Goal: Task Accomplishment & Management: Complete application form

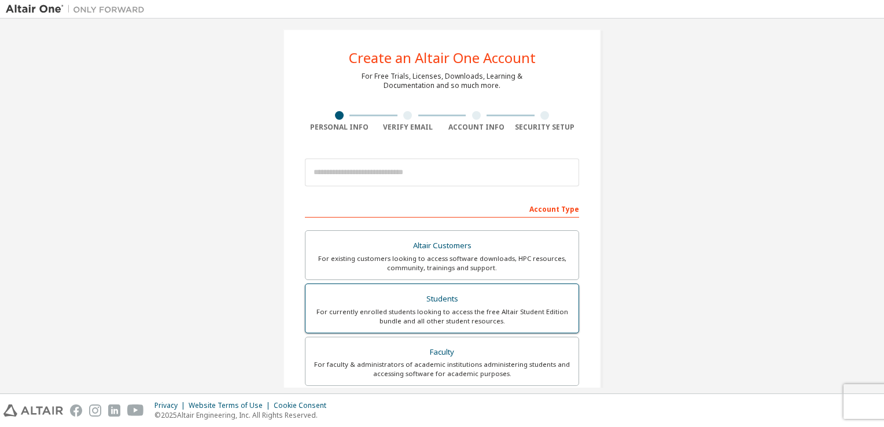
scroll to position [12, 0]
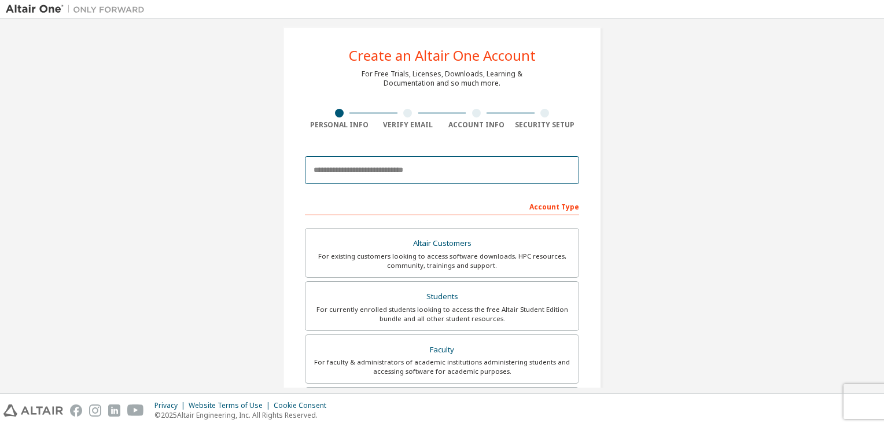
click at [353, 158] on input "email" at bounding box center [442, 170] width 274 height 28
type input "**********"
type input "*****"
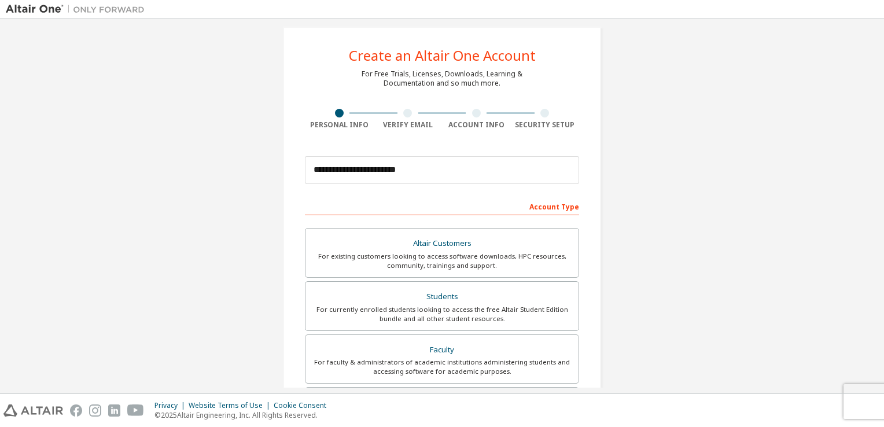
type input "********"
type input "*******"
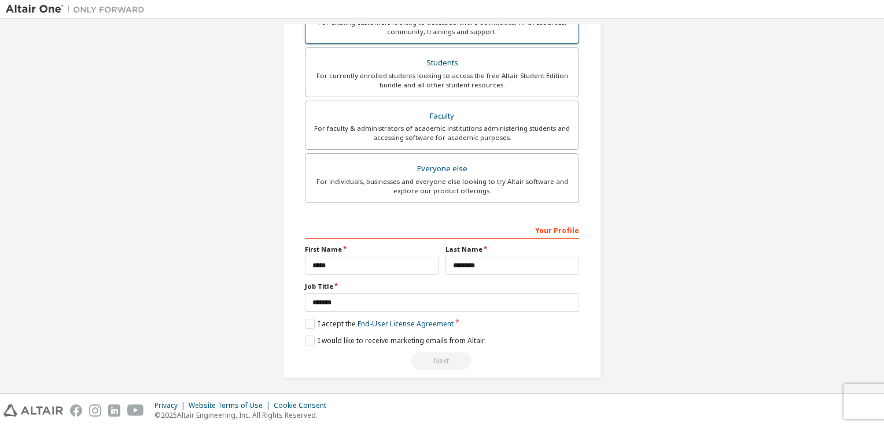
scroll to position [246, 0]
click at [396, 318] on link "End-User License Agreement" at bounding box center [406, 323] width 96 height 10
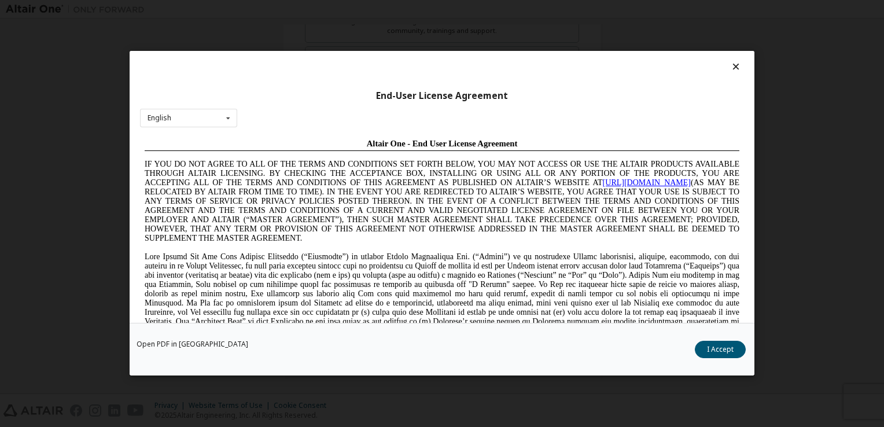
scroll to position [0, 0]
click at [729, 58] on div "End-User License Agreement English English Chinese French German Japanese Korea…" at bounding box center [442, 187] width 625 height 272
click at [730, 64] on icon at bounding box center [736, 66] width 12 height 10
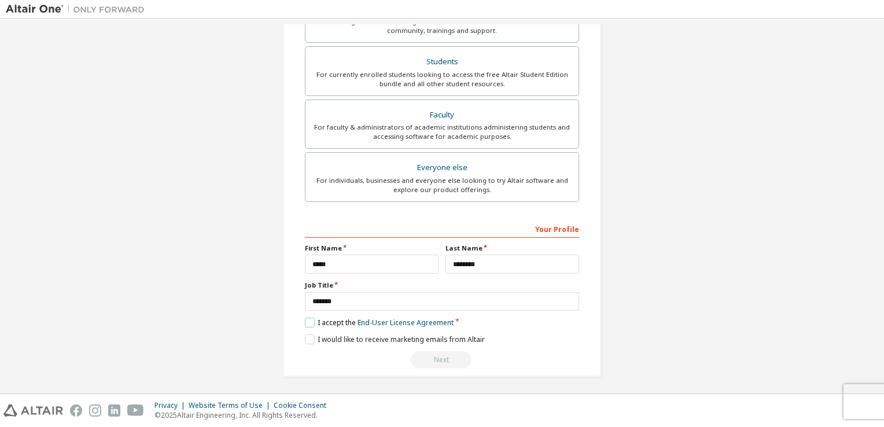
click at [305, 325] on label "I accept the End-User License Agreement" at bounding box center [379, 323] width 149 height 10
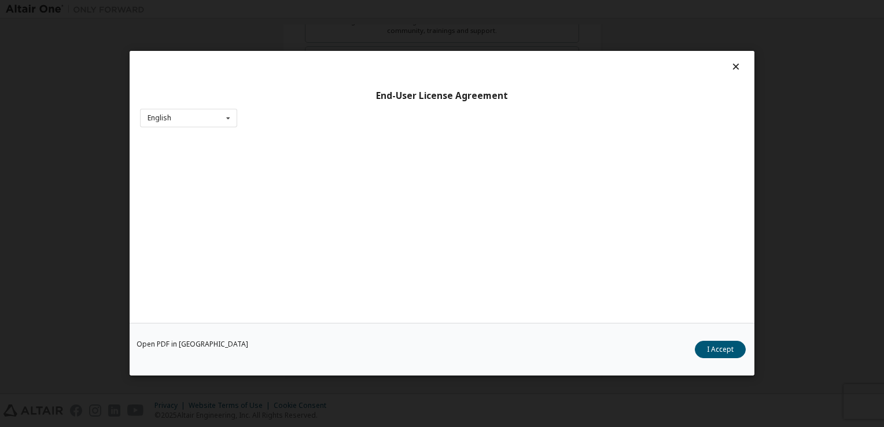
scroll to position [16, 0]
click at [730, 54] on icon at bounding box center [736, 50] width 12 height 10
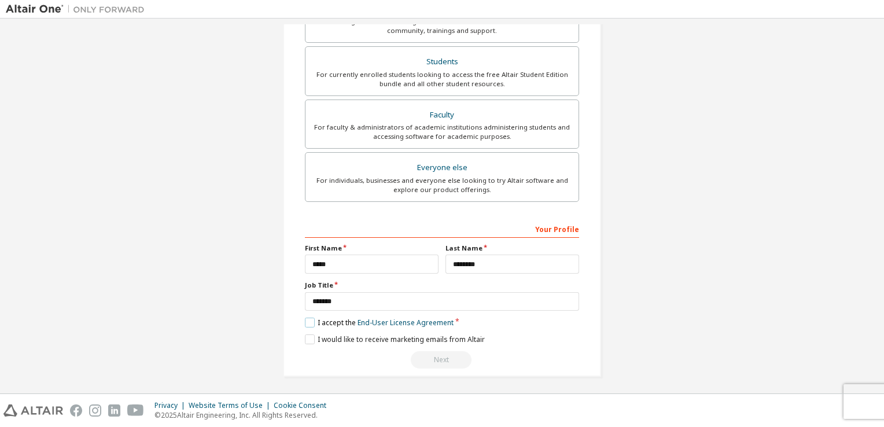
click at [305, 323] on label "I accept the End-User License Agreement" at bounding box center [379, 323] width 149 height 10
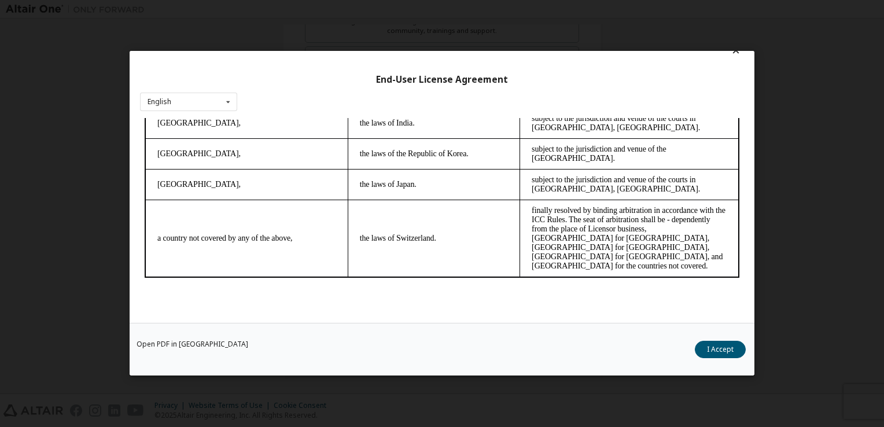
click at [122, 308] on div "End-User License Agreement English English Chinese French German Japanese Korea…" at bounding box center [442, 213] width 884 height 427
click at [173, 343] on link "Open PDF in [GEOGRAPHIC_DATA]" at bounding box center [193, 344] width 112 height 7
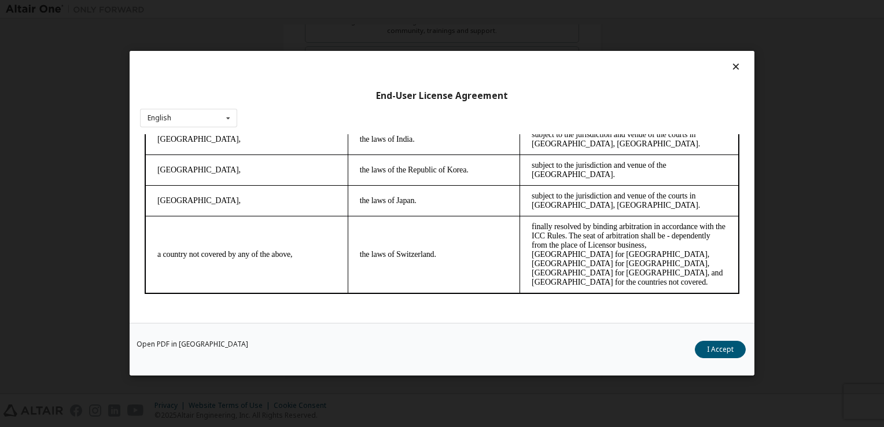
click at [734, 64] on icon at bounding box center [736, 66] width 12 height 10
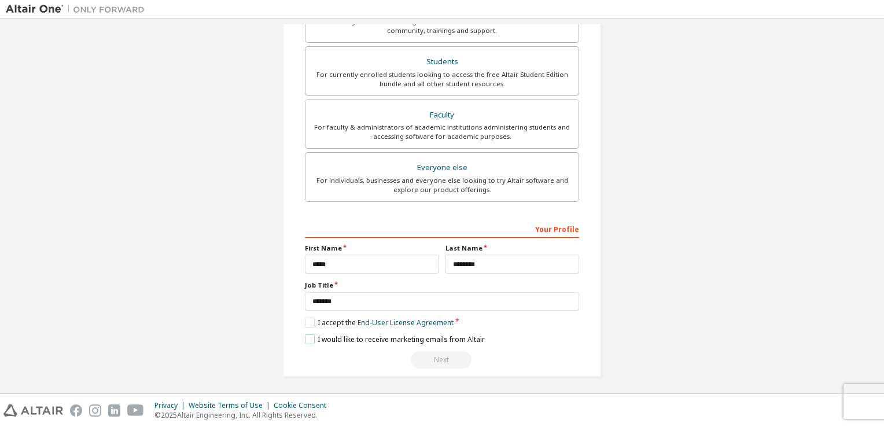
click at [308, 339] on label "I would like to receive marketing emails from Altair" at bounding box center [395, 339] width 180 height 10
click at [305, 318] on label "I accept the End-User License Agreement" at bounding box center [379, 323] width 149 height 10
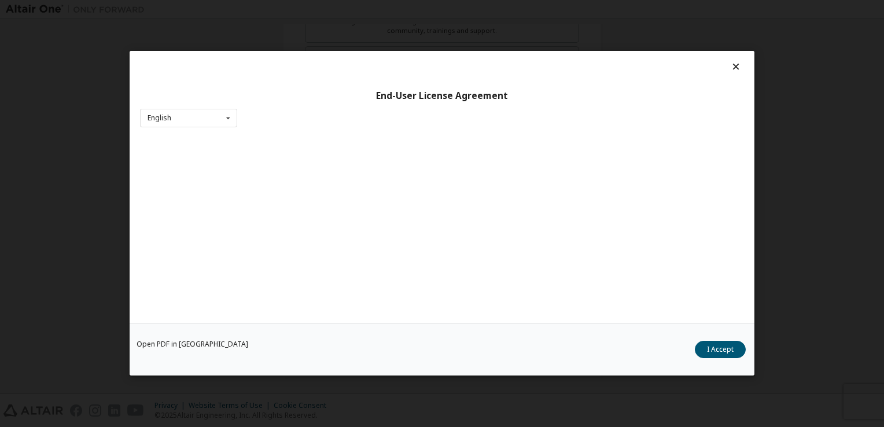
click at [734, 67] on icon at bounding box center [736, 66] width 12 height 10
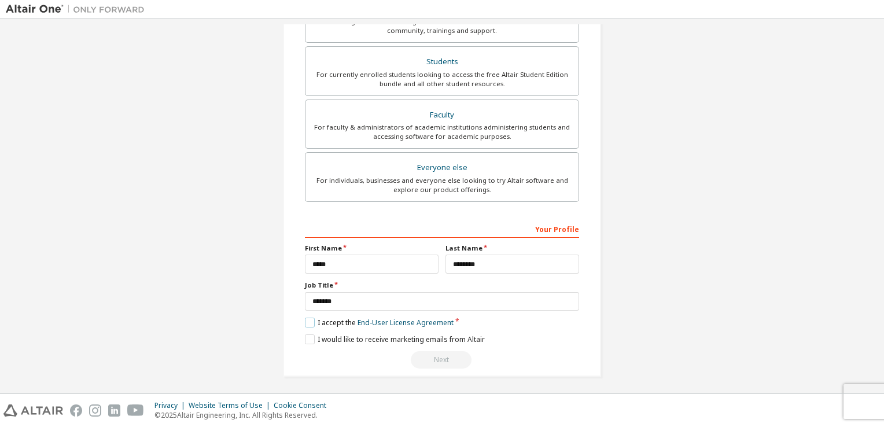
click at [305, 321] on label "I accept the End-User License Agreement" at bounding box center [379, 323] width 149 height 10
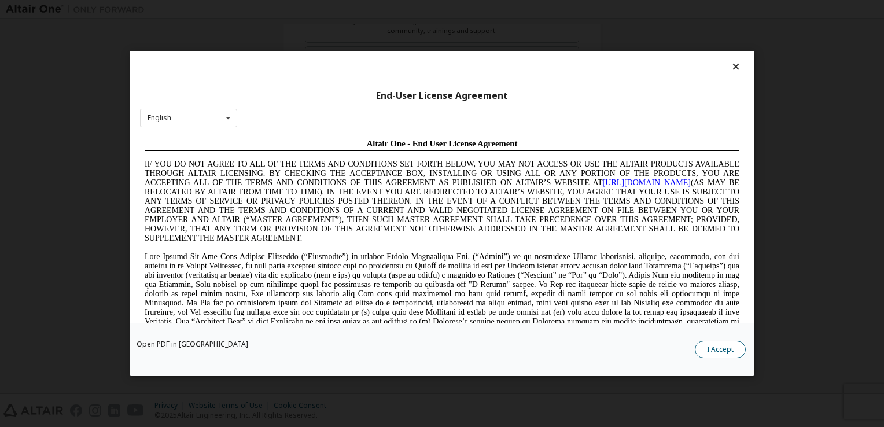
click at [713, 351] on button "I Accept" at bounding box center [720, 349] width 51 height 17
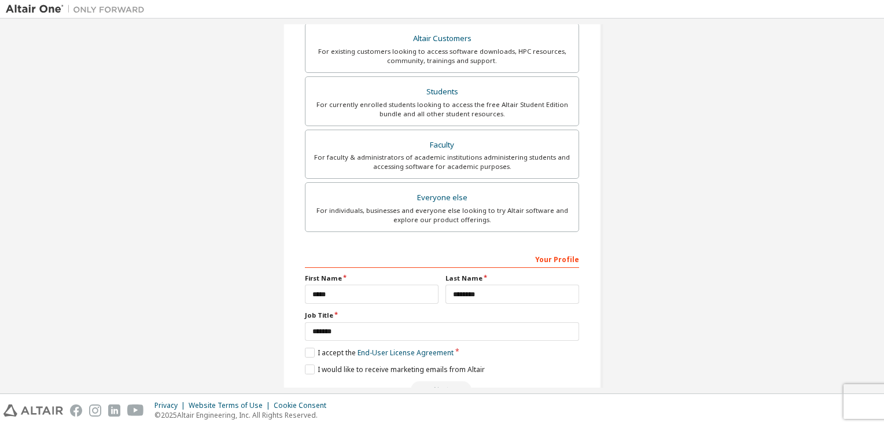
scroll to position [246, 0]
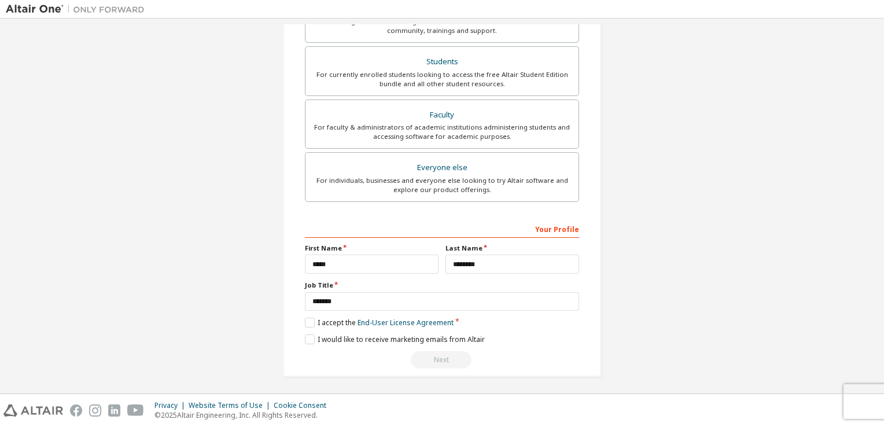
click at [450, 356] on div "Next" at bounding box center [442, 359] width 274 height 17
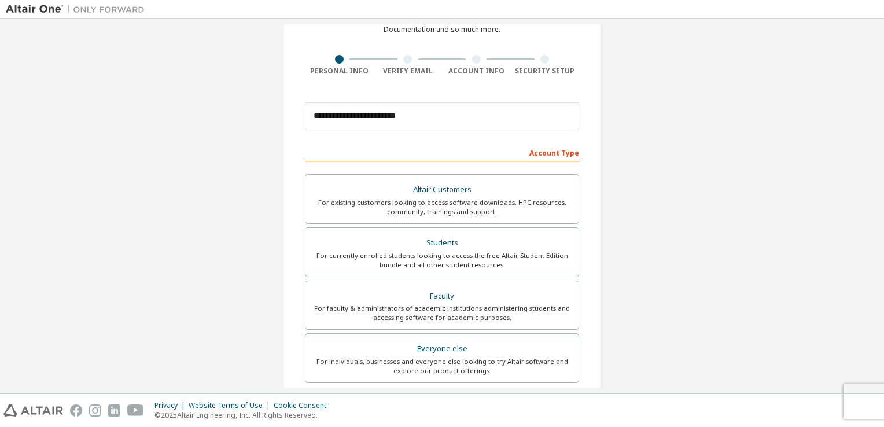
scroll to position [0, 0]
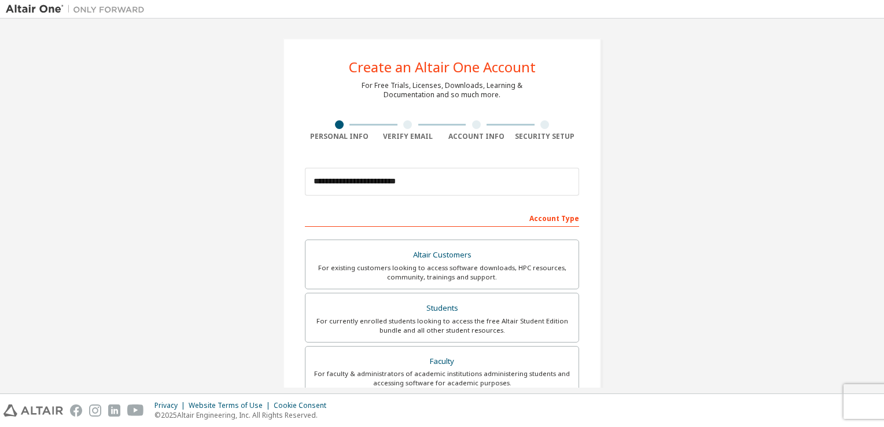
click at [403, 125] on div at bounding box center [407, 124] width 9 height 9
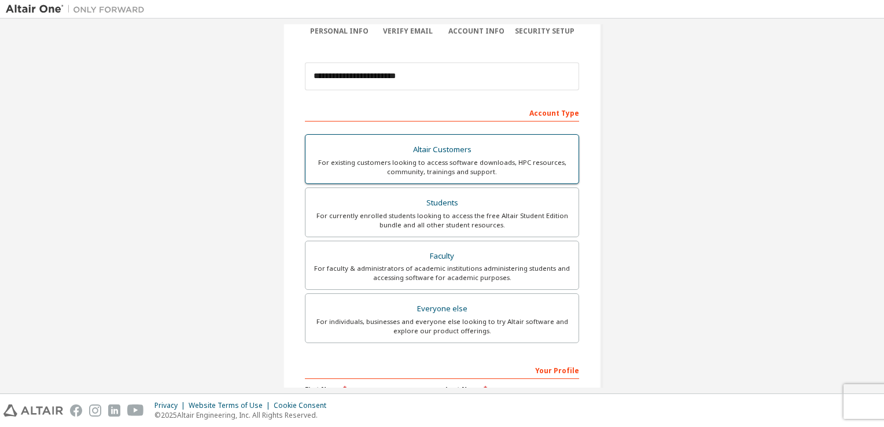
scroll to position [138, 0]
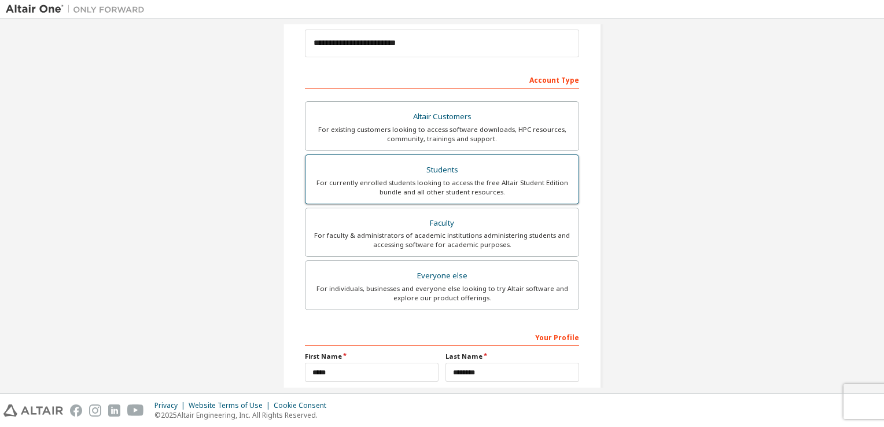
click at [393, 183] on div "For currently enrolled students looking to access the free Altair Student Editi…" at bounding box center [441, 187] width 259 height 19
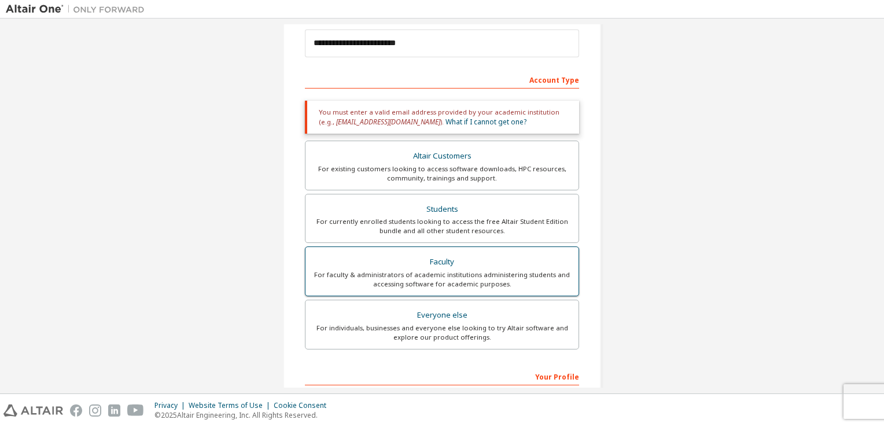
scroll to position [286, 0]
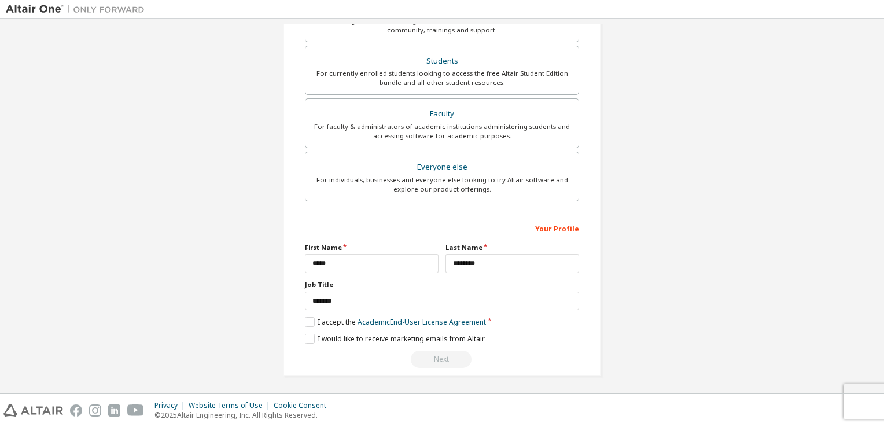
click at [419, 364] on div "Next" at bounding box center [442, 359] width 274 height 17
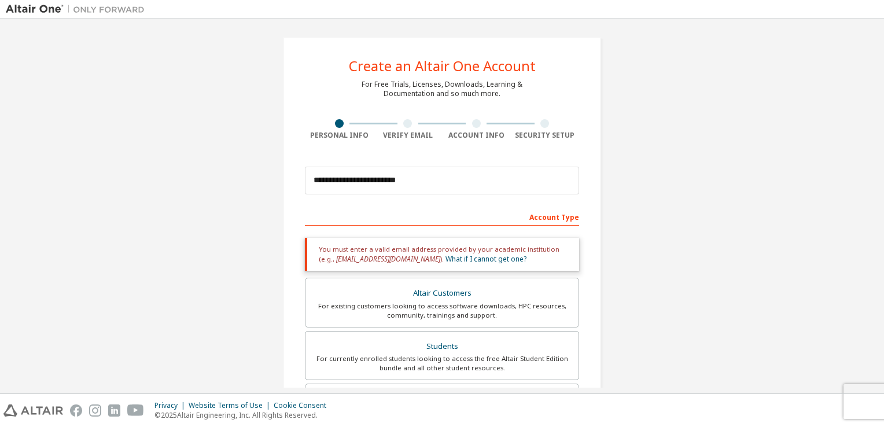
scroll to position [0, 0]
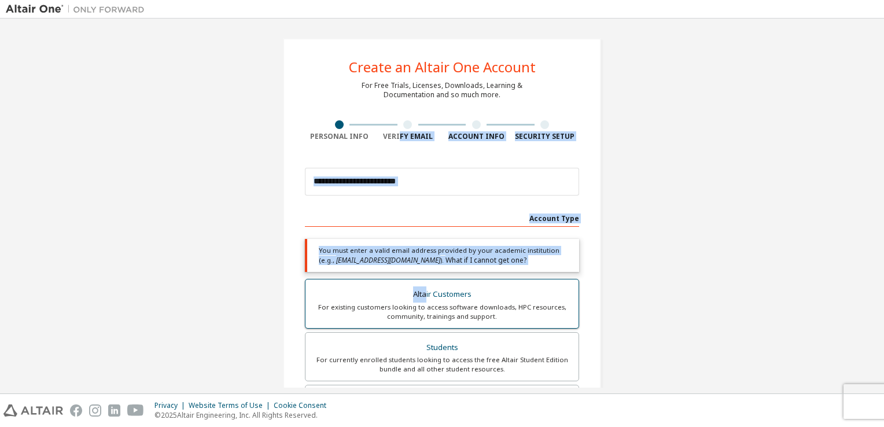
drag, startPoint x: 396, startPoint y: 133, endPoint x: 421, endPoint y: 286, distance: 154.9
click at [421, 286] on div "**********" at bounding box center [442, 350] width 318 height 624
click at [421, 286] on div "Altair Customers" at bounding box center [441, 294] width 259 height 16
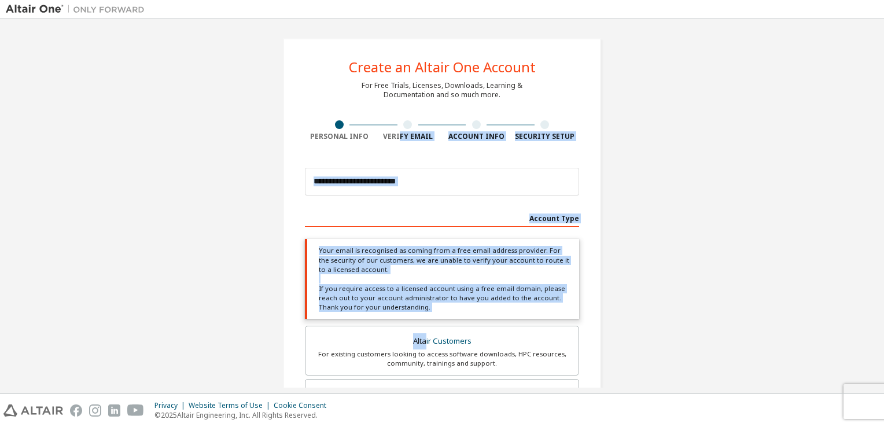
click at [376, 297] on div "Your email is recognised as coming from a free email address provider. For the …" at bounding box center [442, 279] width 274 height 80
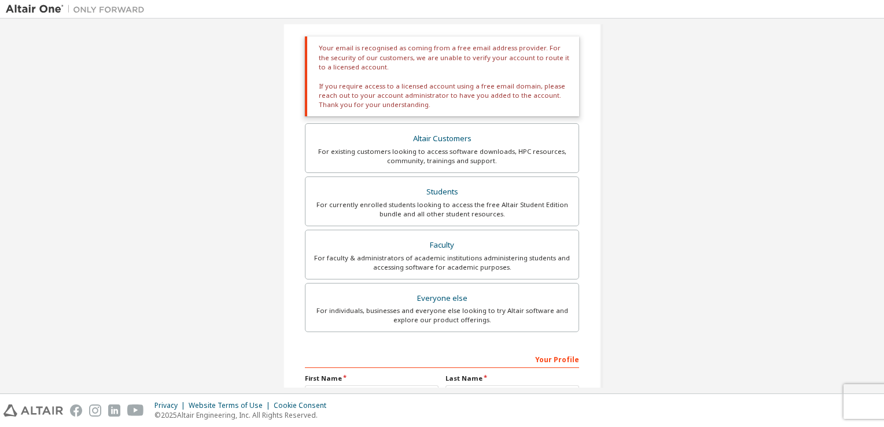
scroll to position [208, 0]
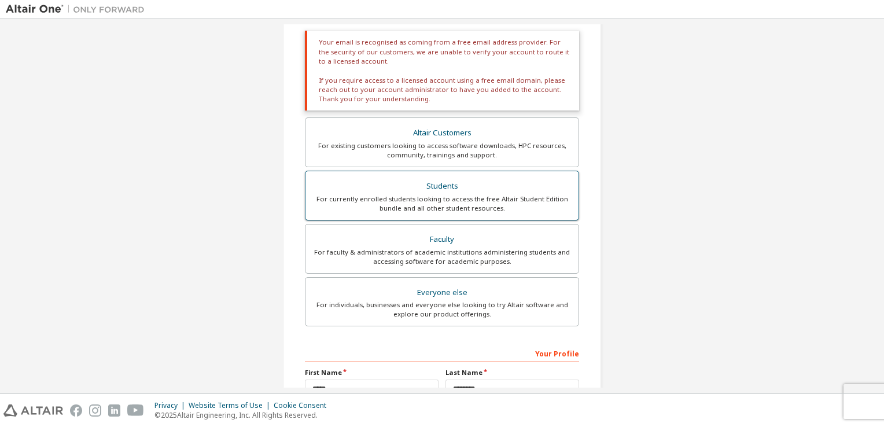
click at [396, 196] on div "For currently enrolled students looking to access the free Altair Student Editi…" at bounding box center [441, 203] width 259 height 19
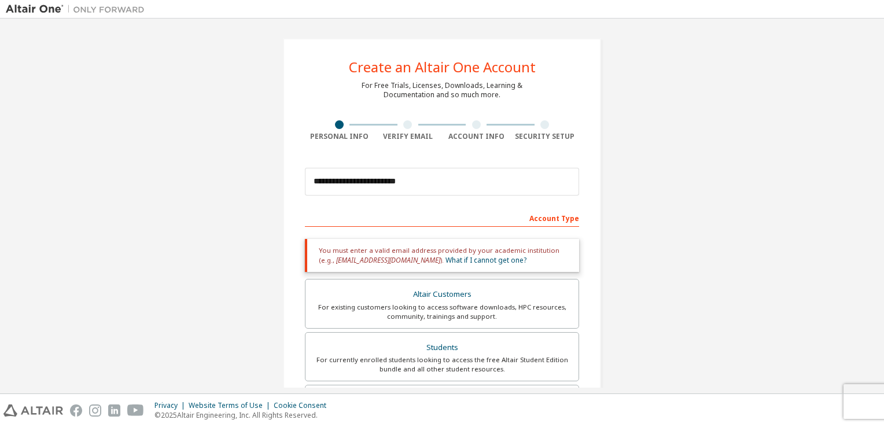
scroll to position [286, 0]
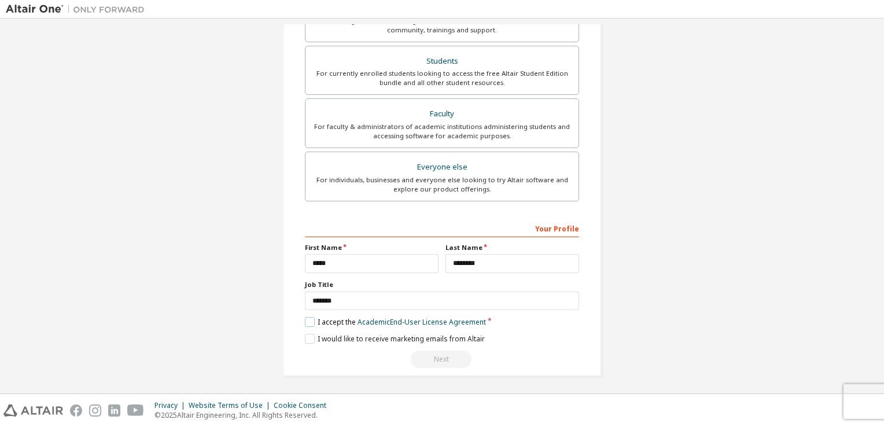
click at [305, 322] on label "I accept the Academic End-User License Agreement" at bounding box center [395, 322] width 181 height 10
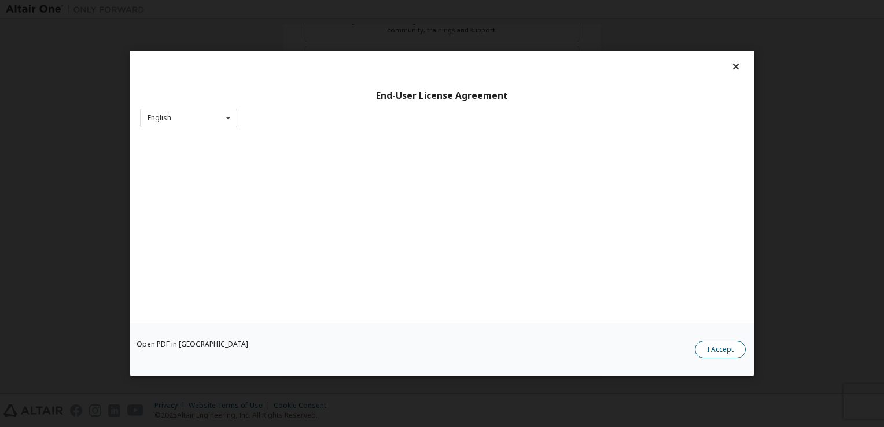
click at [719, 351] on button "I Accept" at bounding box center [720, 349] width 51 height 17
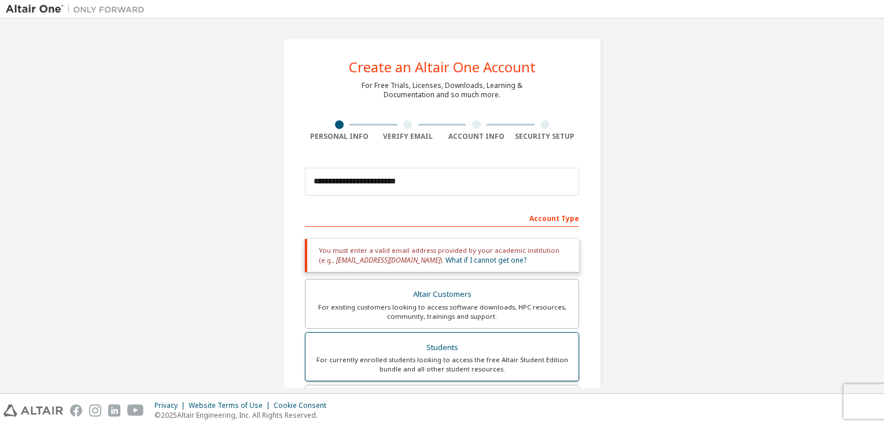
scroll to position [181, 0]
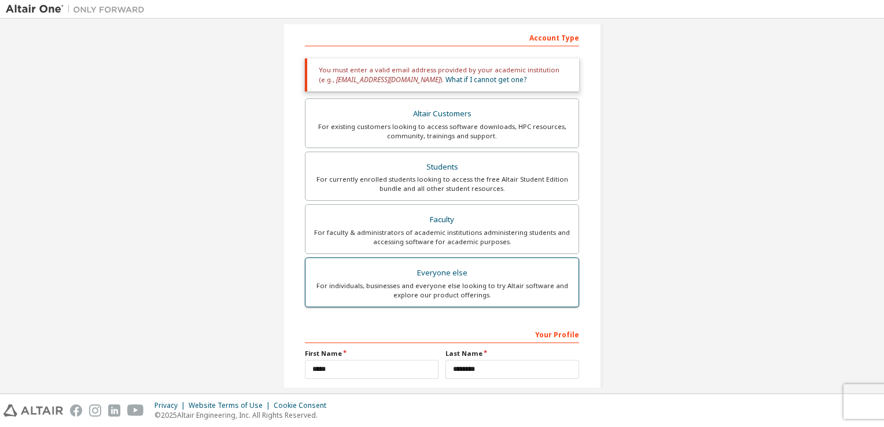
click at [410, 265] on div "Everyone else" at bounding box center [441, 273] width 259 height 16
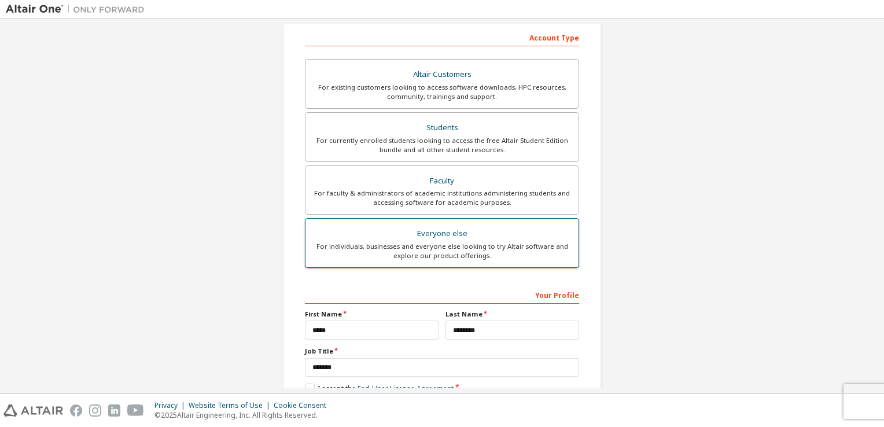
scroll to position [246, 0]
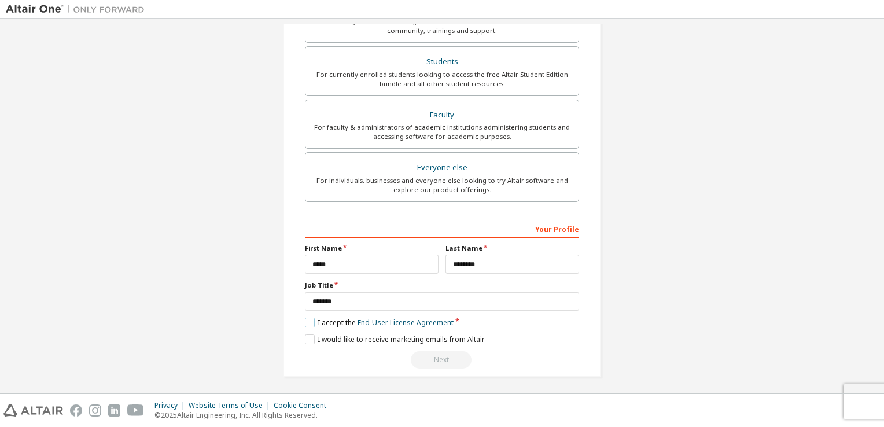
click at [306, 318] on label "I accept the End-User License Agreement" at bounding box center [379, 323] width 149 height 10
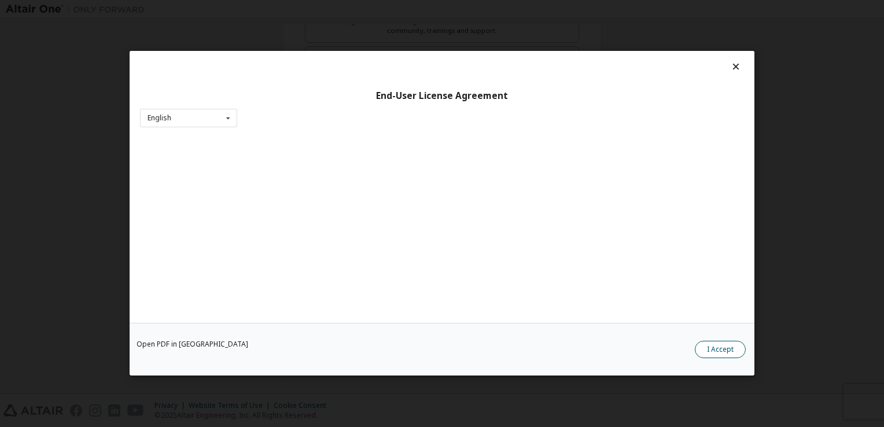
click at [720, 352] on button "I Accept" at bounding box center [720, 349] width 51 height 17
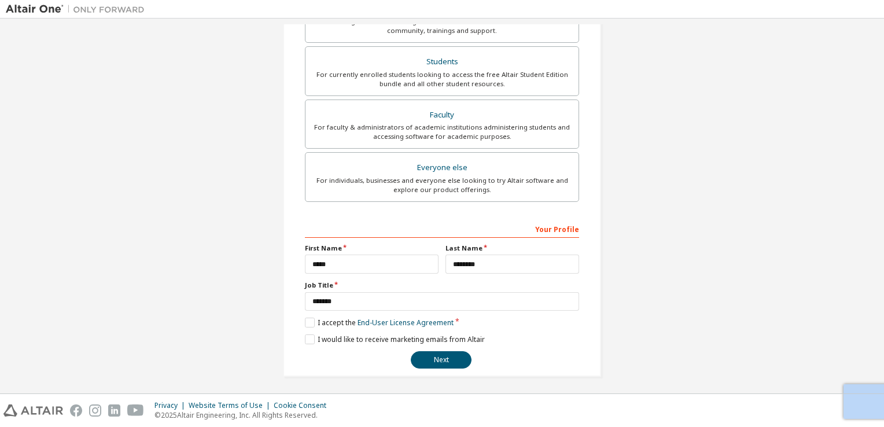
drag, startPoint x: 720, startPoint y: 352, endPoint x: 608, endPoint y: 312, distance: 119.9
click at [608, 312] on div "**********" at bounding box center [442, 84] width 873 height 613
click at [440, 360] on button "Next" at bounding box center [441, 359] width 61 height 17
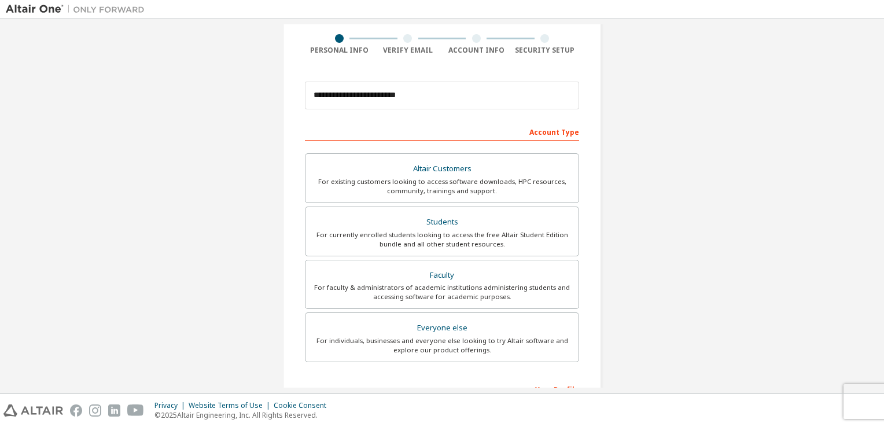
scroll to position [0, 0]
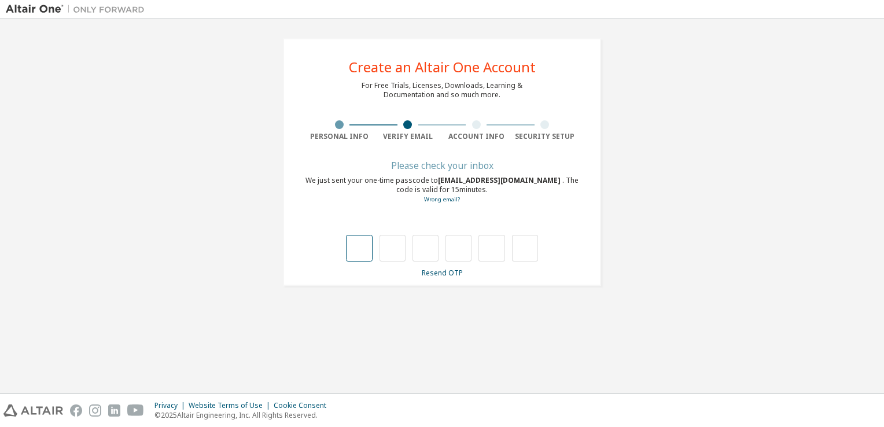
type input "*"
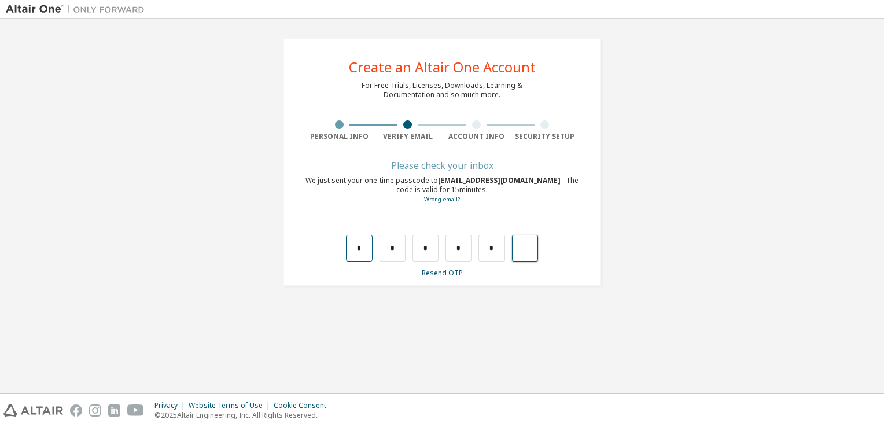
type input "*"
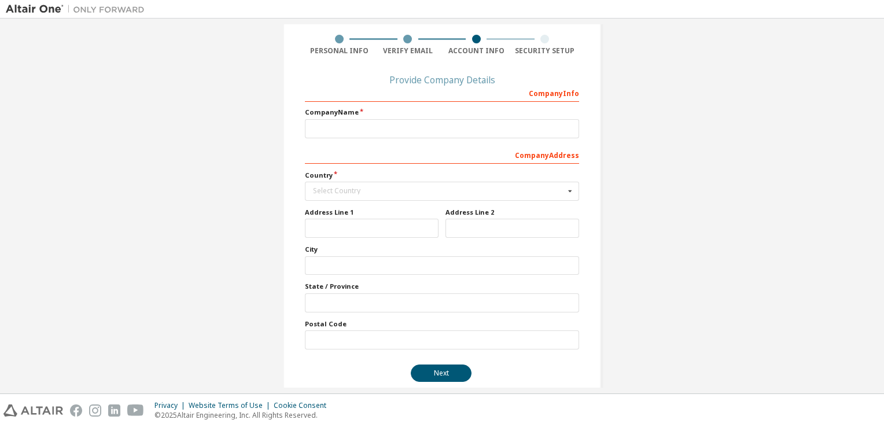
scroll to position [88, 0]
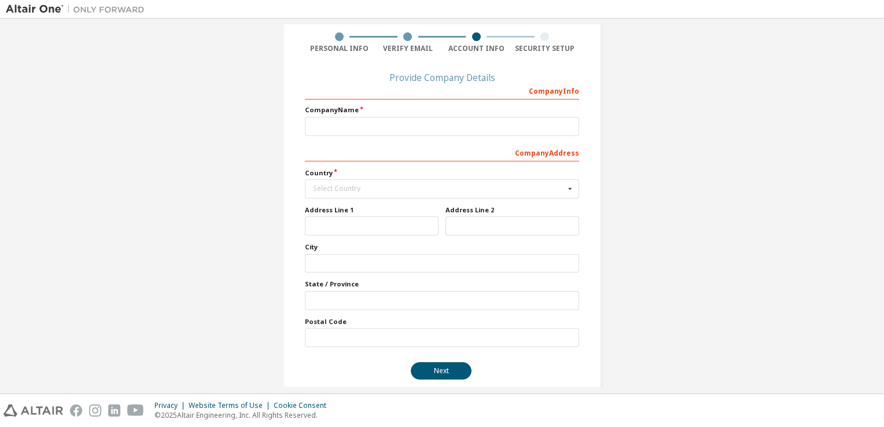
click at [381, 115] on div "Company Name" at bounding box center [442, 120] width 274 height 30
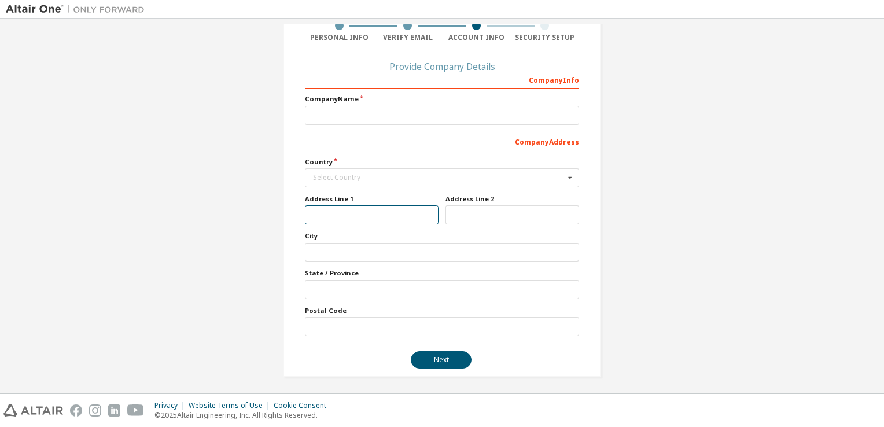
click at [370, 219] on input "text" at bounding box center [372, 214] width 134 height 19
type input "**********"
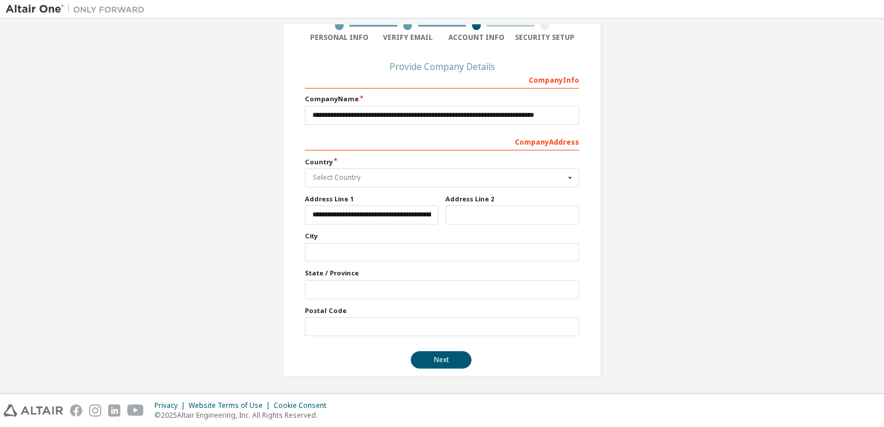
type input "*****"
type input "*******"
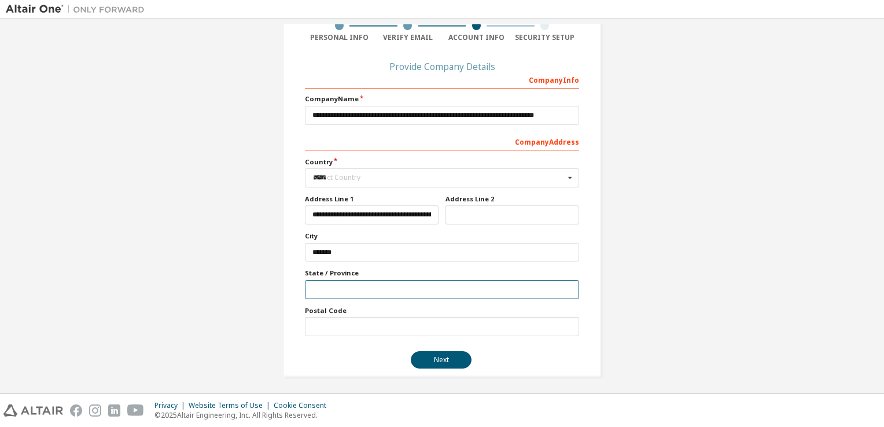
type input "**********"
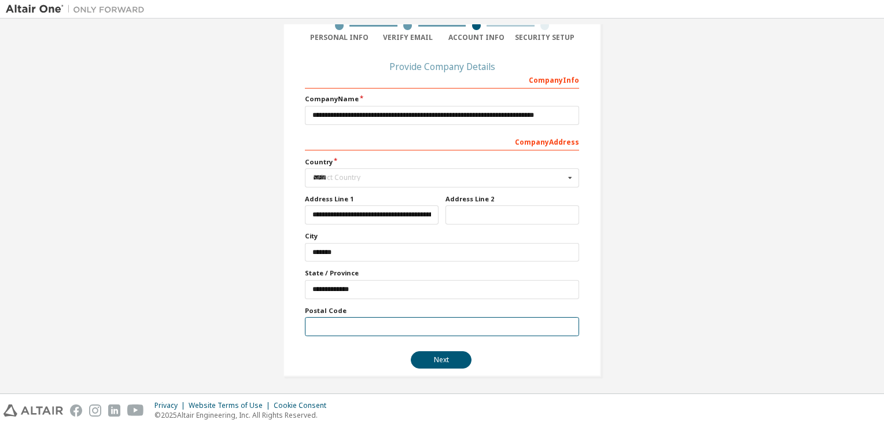
type input "******"
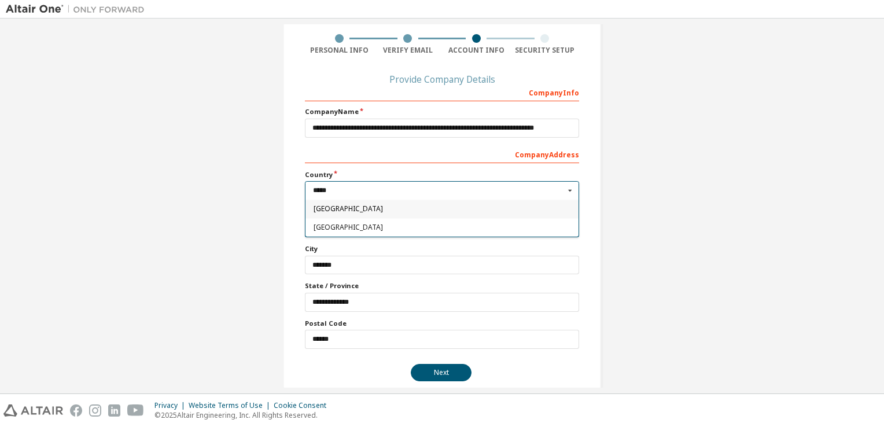
scroll to position [85, 0]
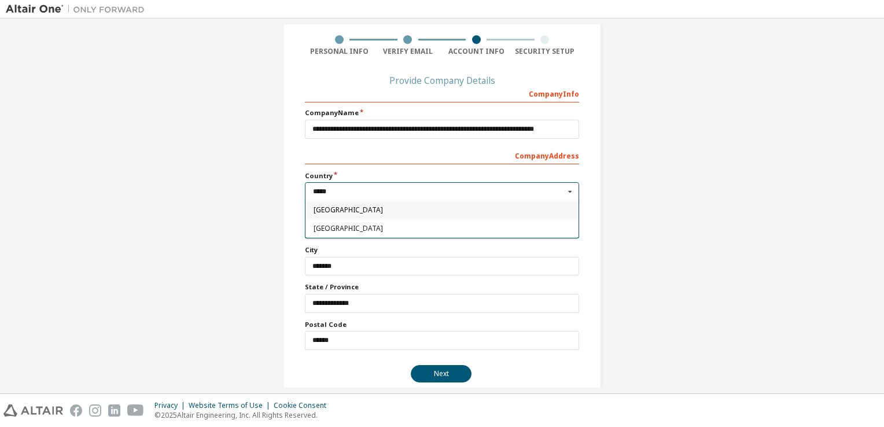
click at [390, 193] on input "*****" at bounding box center [442, 192] width 273 height 18
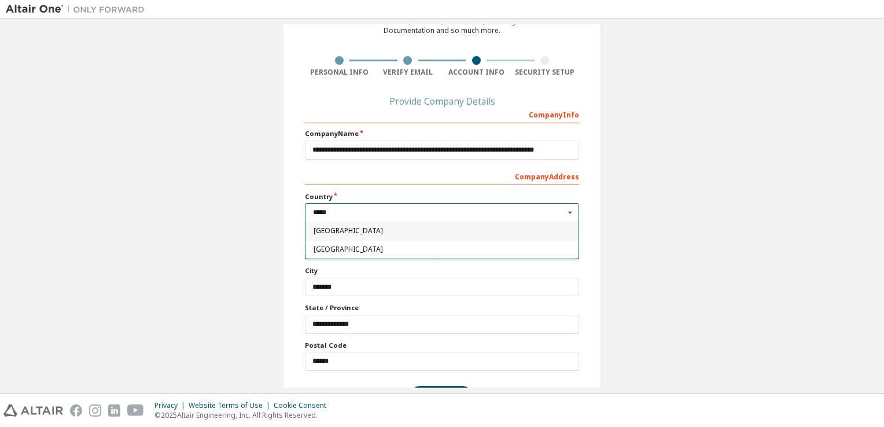
scroll to position [99, 0]
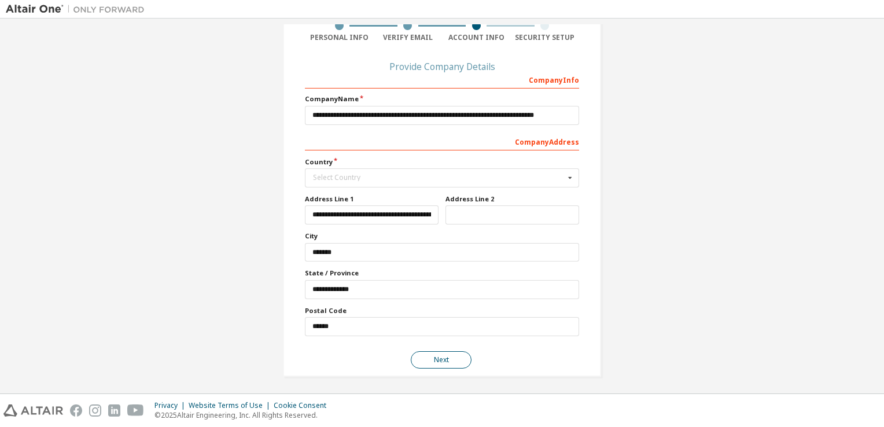
click at [435, 365] on button "Next" at bounding box center [441, 359] width 61 height 17
click at [376, 176] on div "Select Country" at bounding box center [439, 177] width 252 height 7
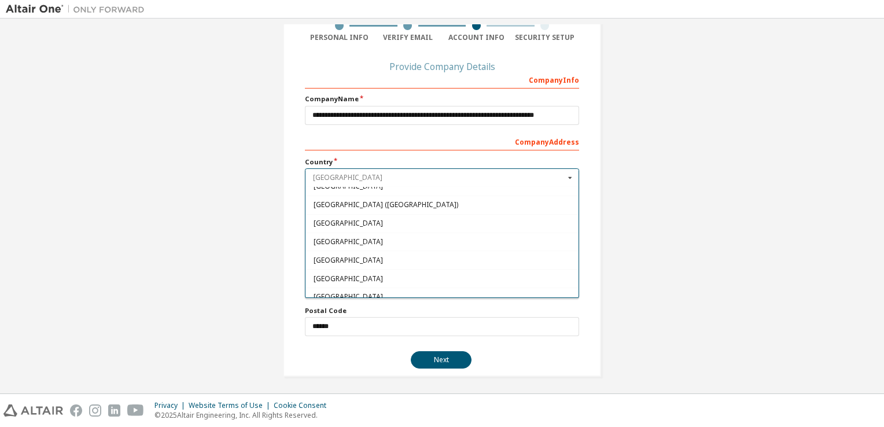
scroll to position [1779, 0]
click at [331, 252] on div "[GEOGRAPHIC_DATA]" at bounding box center [442, 259] width 273 height 19
type input "***"
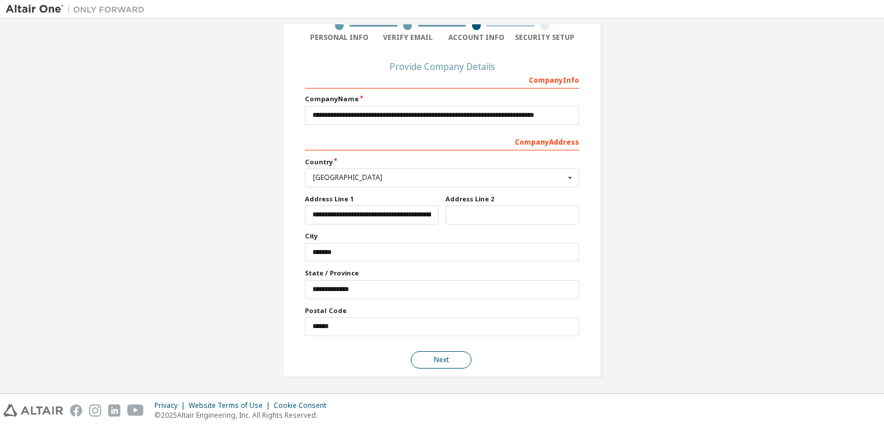
click at [430, 361] on button "Next" at bounding box center [441, 359] width 61 height 17
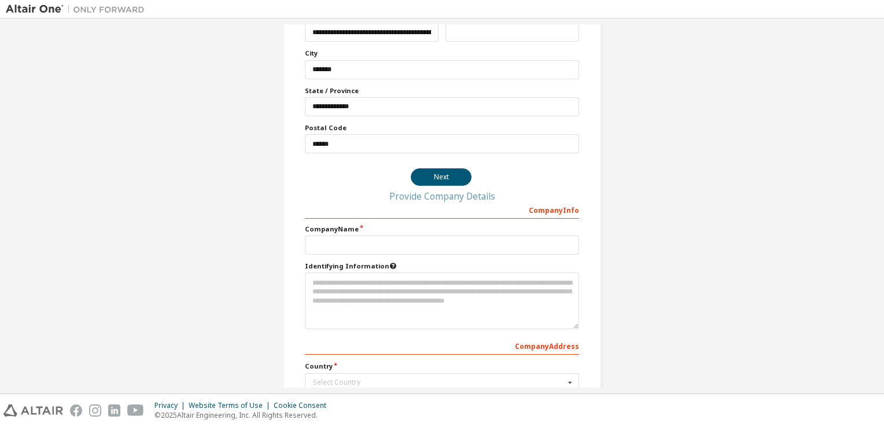
scroll to position [380, 0]
click at [438, 167] on button "Next" at bounding box center [441, 175] width 61 height 17
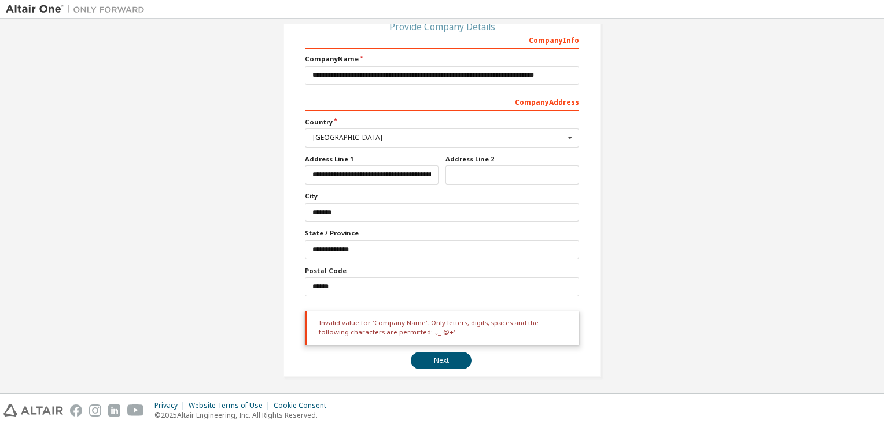
scroll to position [139, 0]
click at [433, 356] on button "Next" at bounding box center [441, 360] width 61 height 17
click at [568, 79] on input "**********" at bounding box center [442, 75] width 274 height 19
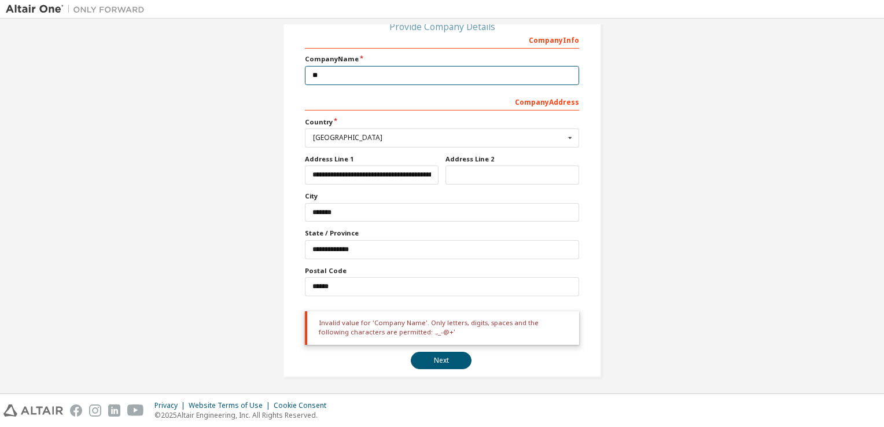
type input "*"
type input "*******"
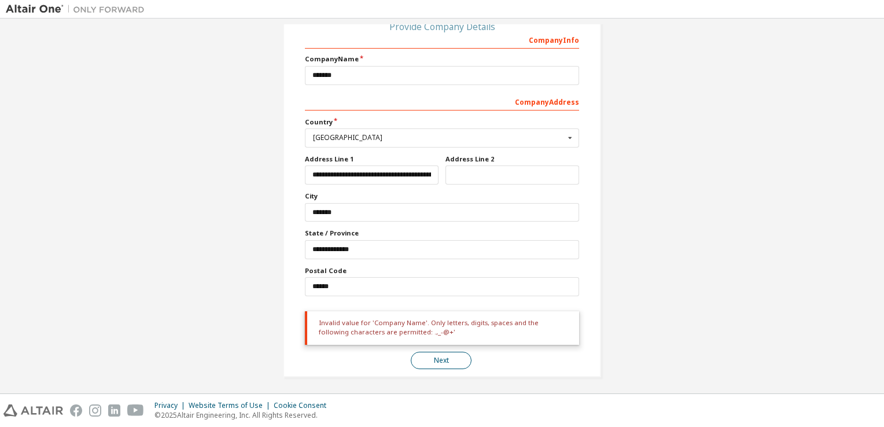
click at [436, 362] on button "Next" at bounding box center [441, 360] width 61 height 17
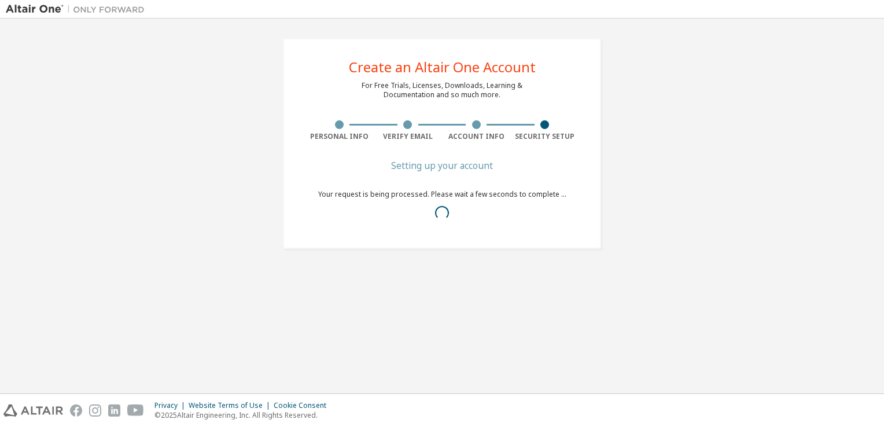
scroll to position [0, 0]
